Goal: Task Accomplishment & Management: Manage account settings

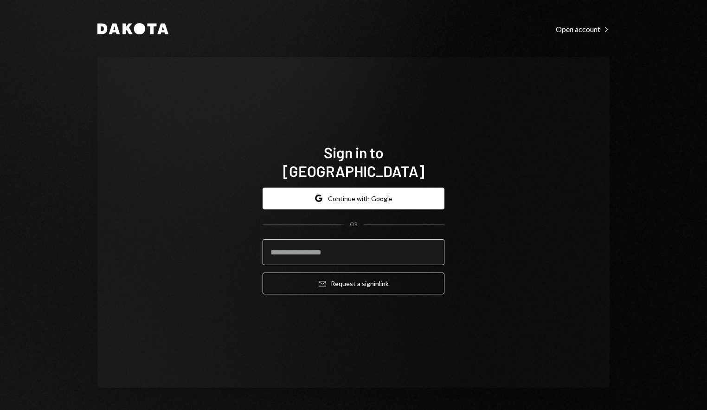
click at [303, 239] on input "email" at bounding box center [354, 252] width 182 height 26
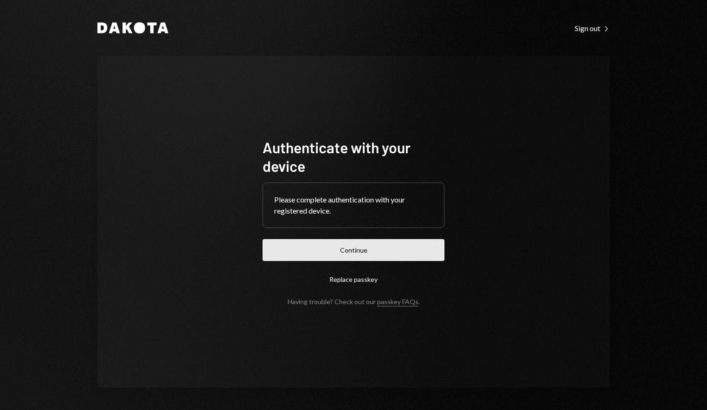
click at [341, 243] on button "Continue" at bounding box center [354, 250] width 182 height 22
click at [374, 251] on button "Continue" at bounding box center [354, 250] width 182 height 22
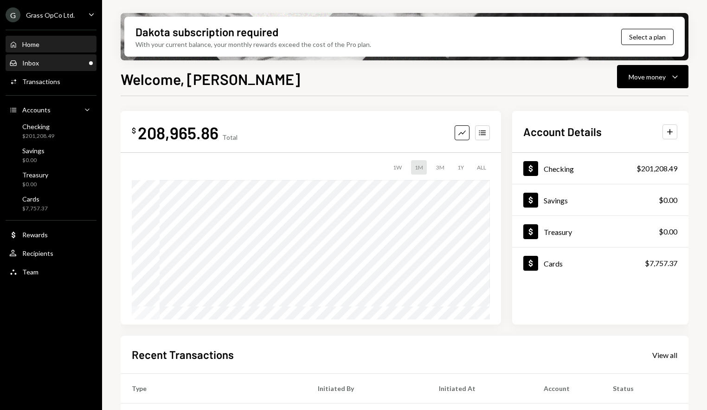
click at [45, 57] on div "Inbox Inbox" at bounding box center [51, 63] width 84 height 16
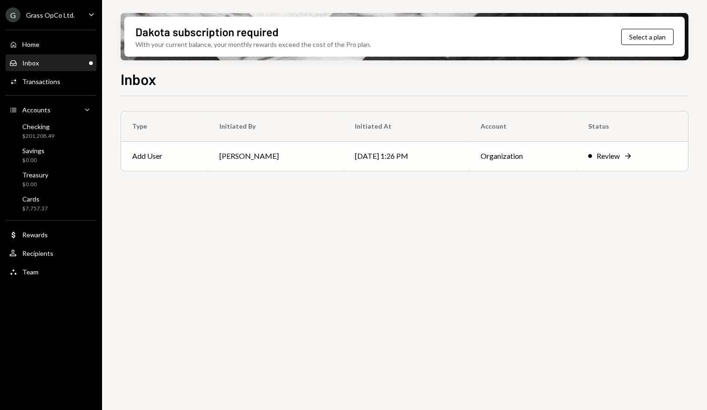
click at [292, 160] on td "[PERSON_NAME]" at bounding box center [276, 156] width 136 height 30
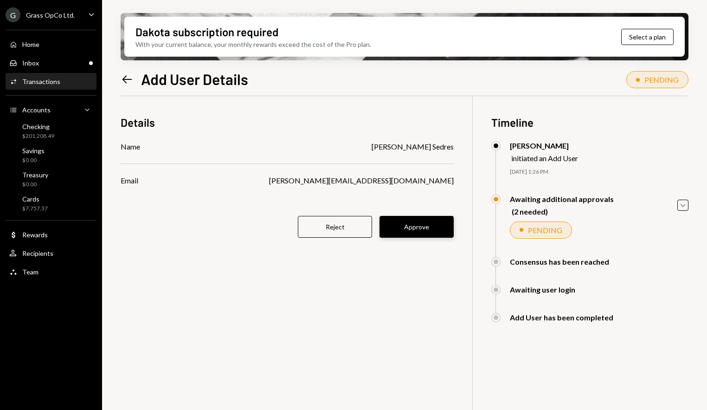
click at [415, 226] on button "Approve" at bounding box center [417, 227] width 74 height 22
click at [214, 277] on div "Details Name [PERSON_NAME] Sedres Email [PERSON_NAME][EMAIL_ADDRESS][DOMAIN_NAM…" at bounding box center [405, 301] width 568 height 410
click at [59, 69] on div "Inbox Inbox" at bounding box center [51, 63] width 84 height 16
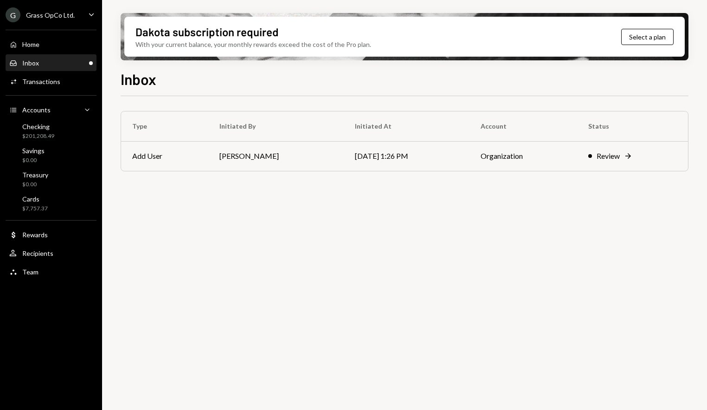
click at [72, 17] on div "G Grass OpCo Ltd. Caret Down" at bounding box center [51, 14] width 102 height 15
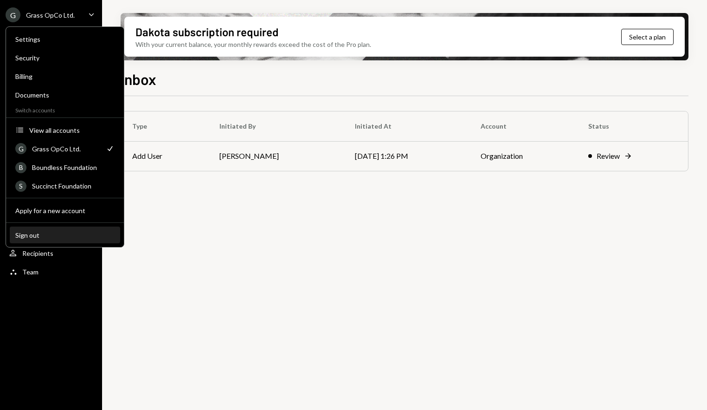
click at [35, 239] on button "Sign out" at bounding box center [65, 235] width 110 height 17
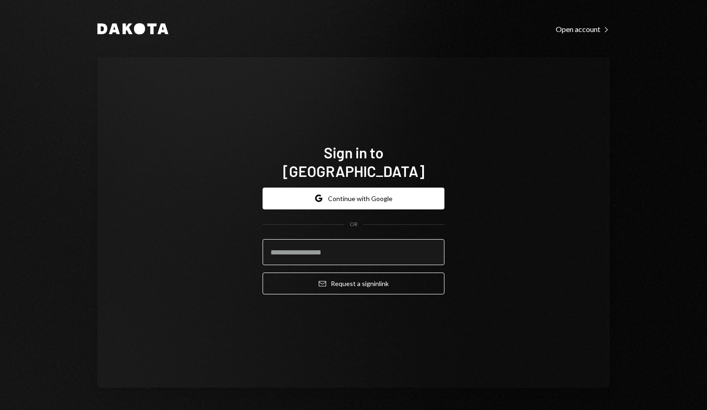
click at [323, 242] on input "email" at bounding box center [354, 252] width 182 height 26
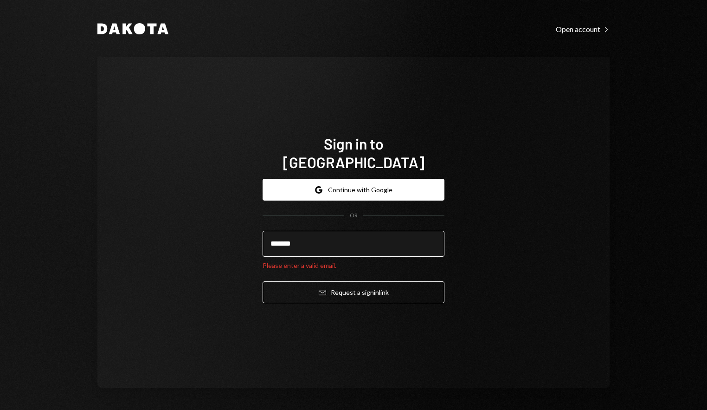
type input "**********"
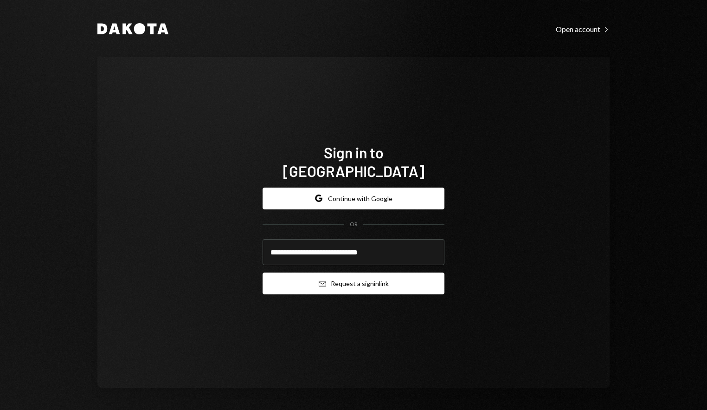
click at [347, 279] on button "Email Request a sign in link" at bounding box center [354, 283] width 182 height 22
